Goal: Task Accomplishment & Management: Use online tool/utility

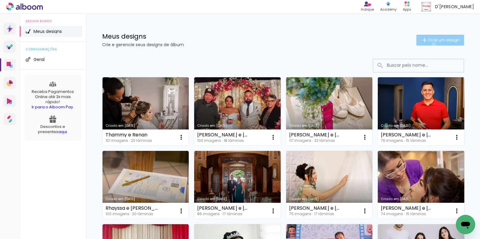
click at [429, 45] on paper-button "Criar um design" at bounding box center [441, 40] width 48 height 11
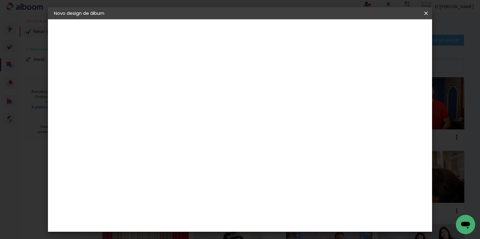
click at [153, 83] on input at bounding box center [153, 80] width 0 height 9
type input "mayte e [PERSON_NAME]"
type paper-input "mayte e [PERSON_NAME]"
click at [0, 0] on slot "Avançar" at bounding box center [0, 0] width 0 height 0
click at [0, 0] on slot "Tamanho Livre" at bounding box center [0, 0] width 0 height 0
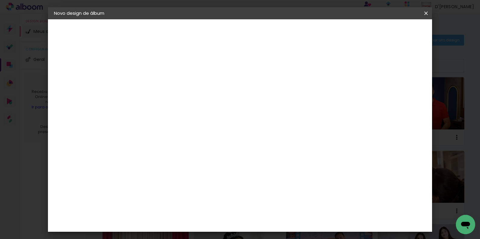
click at [266, 36] on paper-button "Avançar" at bounding box center [251, 32] width 30 height 10
click at [0, 0] on slot "Mostrar sangria" at bounding box center [0, 0] width 0 height 0
type paper-checkbox "on"
drag, startPoint x: 142, startPoint y: 112, endPoint x: 137, endPoint y: 113, distance: 5.8
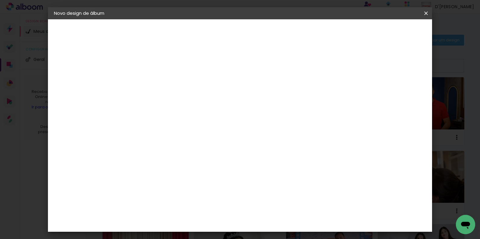
click at [137, 113] on div "30" at bounding box center [137, 112] width 23 height 9
type input "3"
type input "20"
type paper-input "20"
click at [137, 116] on div "cm" at bounding box center [138, 151] width 30 height 76
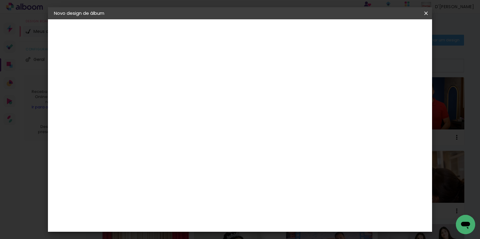
click at [388, 30] on span "Iniciar design" at bounding box center [374, 32] width 27 height 4
